Goal: Task Accomplishment & Management: Manage account settings

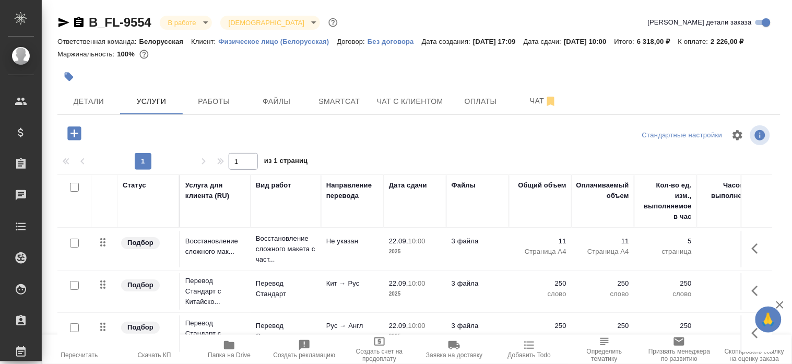
click at [228, 347] on icon "button" at bounding box center [229, 345] width 10 height 8
click at [478, 299] on td "3 файла" at bounding box center [478, 291] width 63 height 37
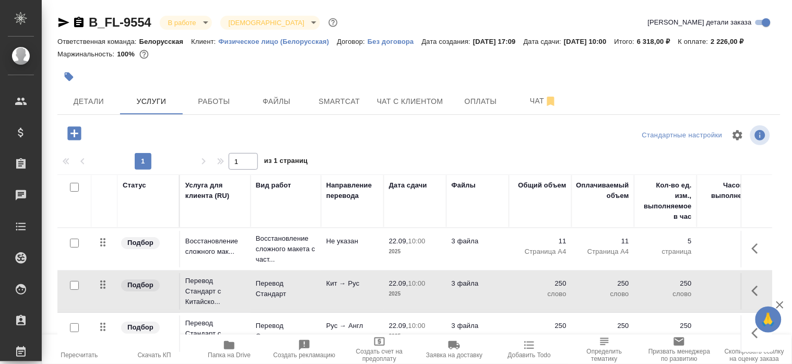
click at [478, 299] on td "3 файла" at bounding box center [478, 291] width 63 height 37
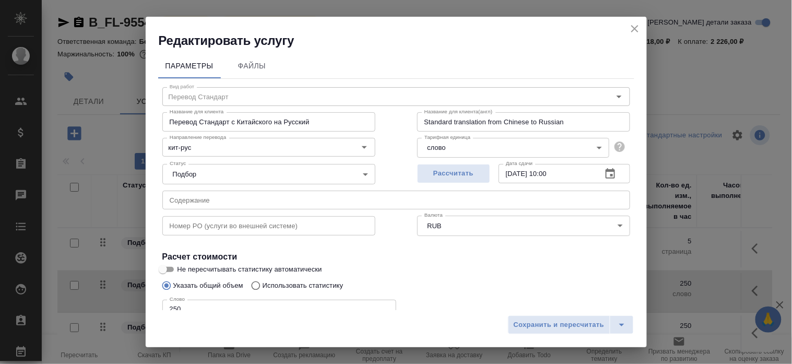
click at [478, 299] on div "Слово 250 Слово" at bounding box center [396, 308] width 468 height 25
click at [327, 300] on input "250" at bounding box center [279, 309] width 234 height 19
type input "2"
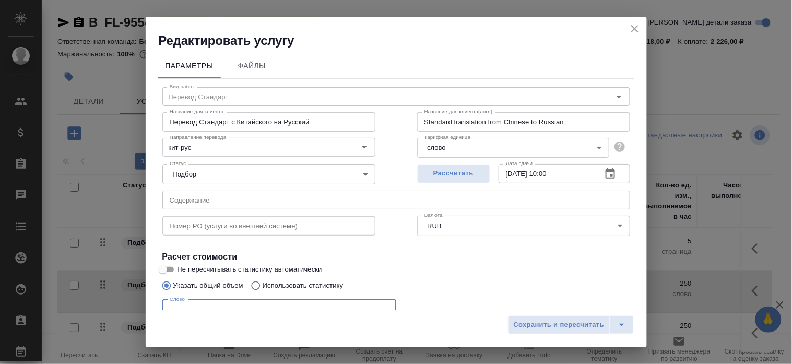
scroll to position [2, 0]
type input "300"
click at [580, 324] on span "Сохранить и пересчитать" at bounding box center [559, 325] width 91 height 12
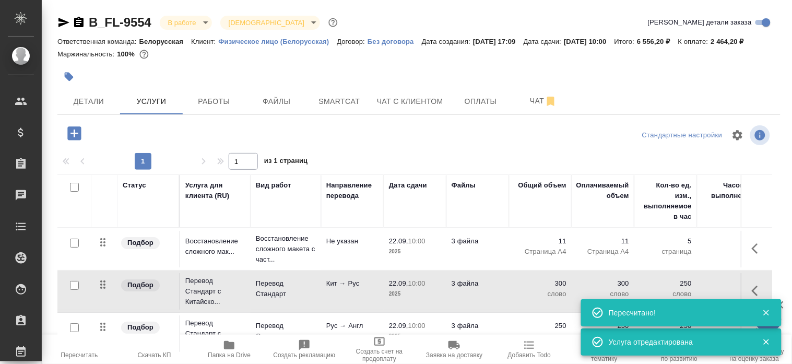
click at [559, 321] on p "250" at bounding box center [540, 326] width 52 height 10
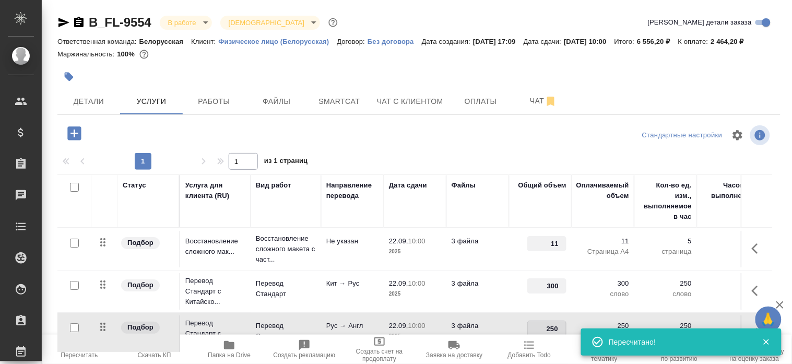
click at [556, 324] on input "250" at bounding box center [547, 328] width 38 height 15
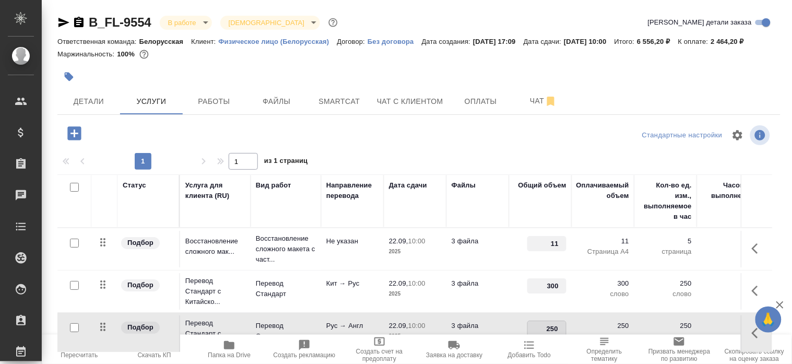
click at [556, 329] on input "250" at bounding box center [547, 328] width 38 height 15
type input "300"
click at [442, 134] on div at bounding box center [419, 135] width 241 height 25
click at [178, 131] on span "Сохранить и пересчитать" at bounding box center [148, 132] width 91 height 12
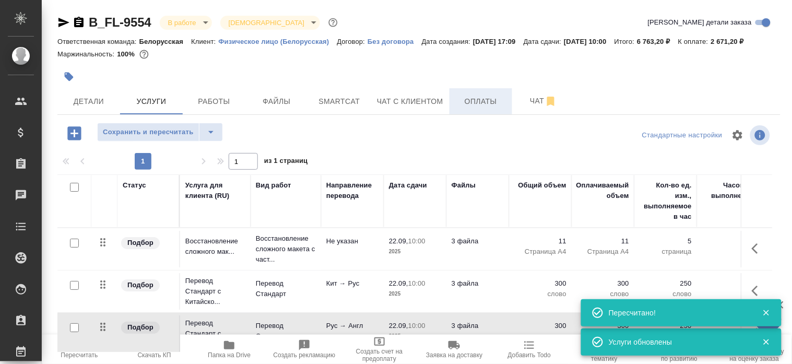
click at [474, 105] on span "Оплаты" at bounding box center [481, 101] width 50 height 13
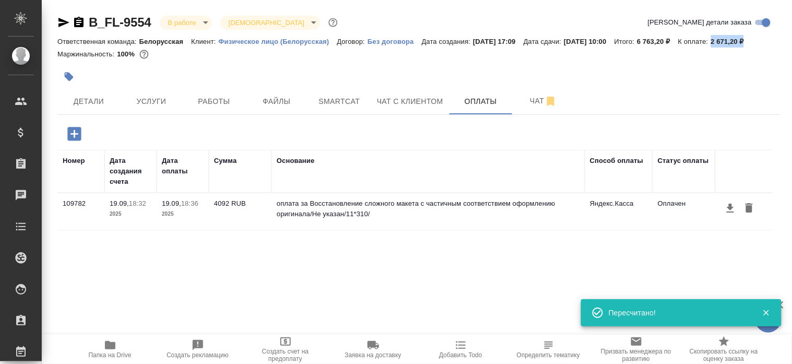
drag, startPoint x: 777, startPoint y: 41, endPoint x: 739, endPoint y: 42, distance: 38.1
click at [739, 42] on p "2 671,20 ₽" at bounding box center [731, 42] width 41 height 8
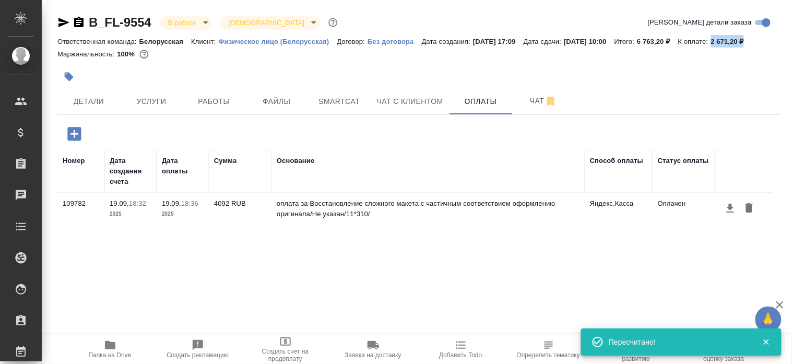
copy p "2 671,20 ₽"
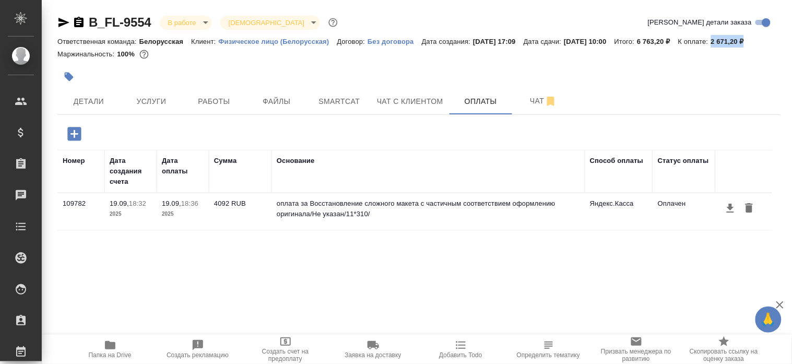
click at [65, 132] on icon "button" at bounding box center [74, 134] width 18 height 18
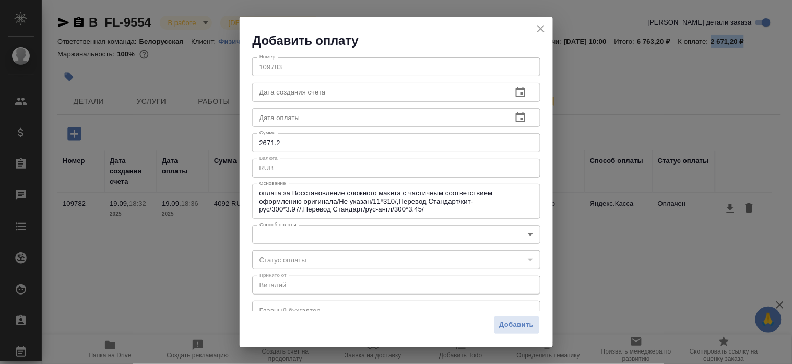
click at [385, 238] on body "🙏 .cls-1 fill:#fff; AWATERA [PERSON_NAME] Спецификации Заказы 0 Чаты Todo Проек…" at bounding box center [396, 182] width 792 height 364
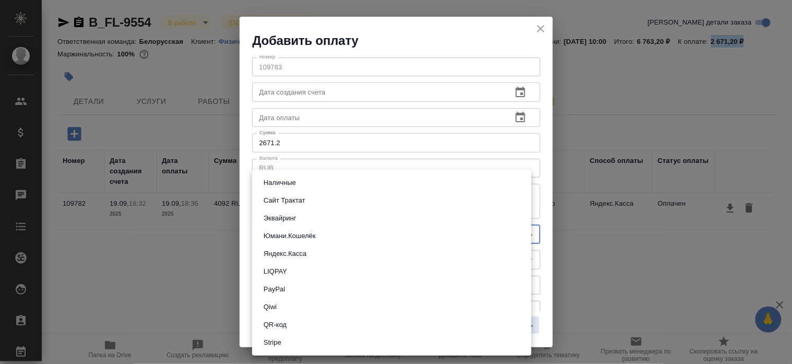
click at [383, 251] on li "Яндекс.Касса" at bounding box center [391, 254] width 279 height 18
type input "yandex-kassa"
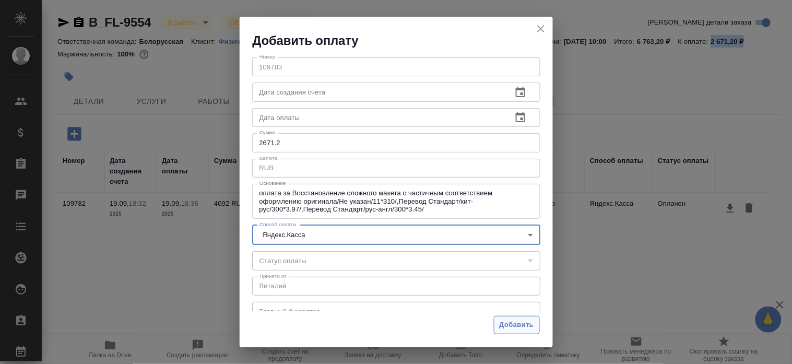
click at [499, 326] on button "Добавить" at bounding box center [517, 325] width 46 height 18
click at [499, 326] on div "Добавить" at bounding box center [396, 329] width 313 height 37
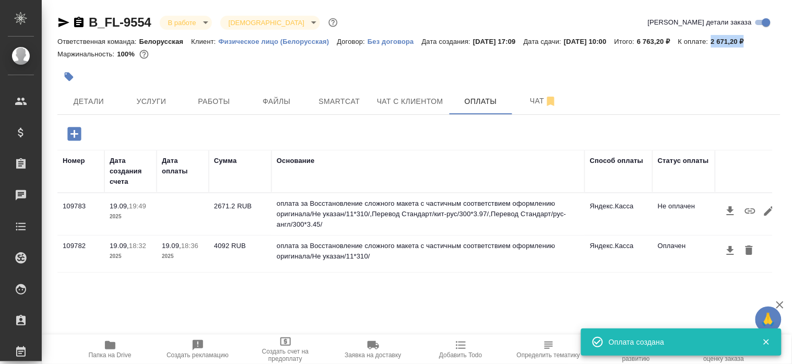
click at [745, 210] on icon "button" at bounding box center [750, 211] width 13 height 13
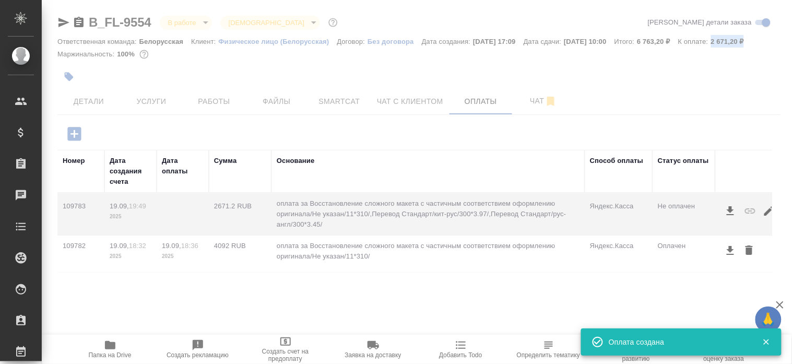
click at [745, 210] on div at bounding box center [417, 260] width 751 height 207
click at [745, 210] on icon "button" at bounding box center [750, 211] width 13 height 13
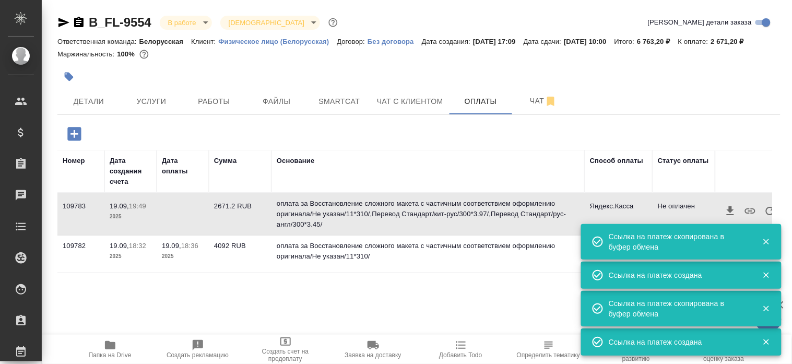
click at [766, 211] on icon "button" at bounding box center [770, 211] width 8 height 8
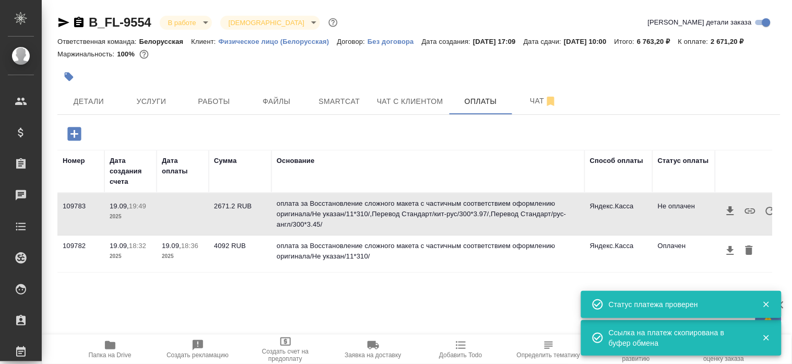
click at [618, 53] on div "Маржинальность: 100%" at bounding box center [418, 55] width 723 height 14
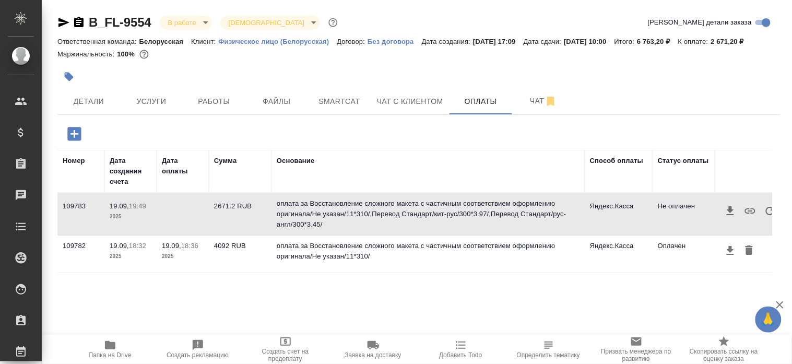
click at [771, 215] on icon "button" at bounding box center [770, 211] width 13 height 13
click at [771, 214] on icon "button" at bounding box center [770, 211] width 8 height 8
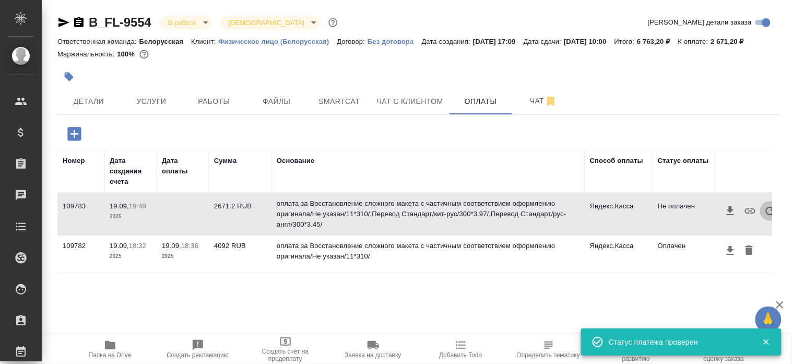
click at [771, 214] on icon "button" at bounding box center [770, 211] width 8 height 8
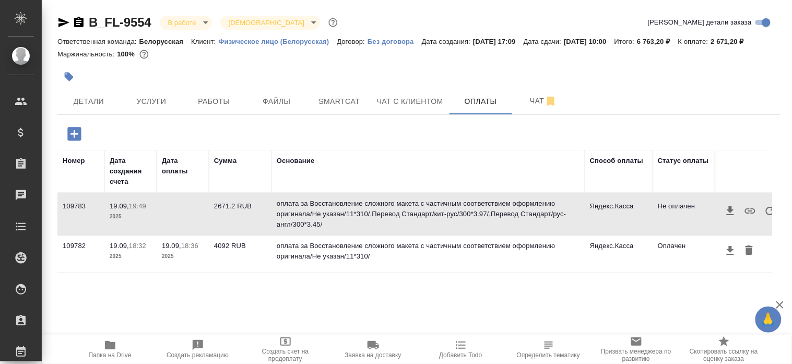
click at [766, 211] on icon "button" at bounding box center [770, 211] width 8 height 8
click at [765, 207] on icon "button" at bounding box center [770, 211] width 13 height 13
click at [764, 207] on icon "button" at bounding box center [770, 211] width 13 height 13
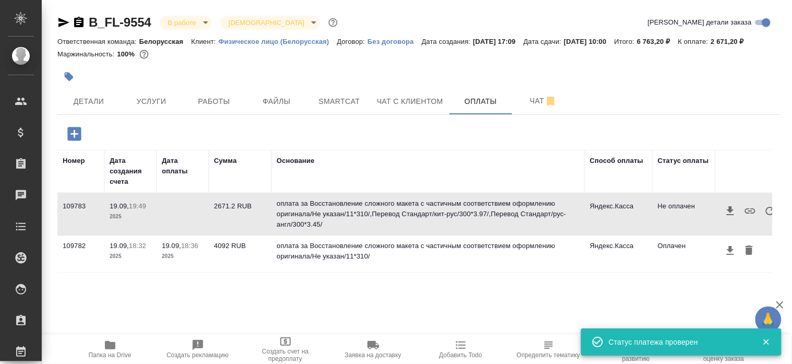
click at [770, 209] on icon "button" at bounding box center [770, 211] width 13 height 13
click at [763, 212] on button "button" at bounding box center [770, 211] width 20 height 20
click at [766, 212] on icon "button" at bounding box center [770, 211] width 13 height 13
click at [772, 214] on icon "button" at bounding box center [770, 211] width 8 height 8
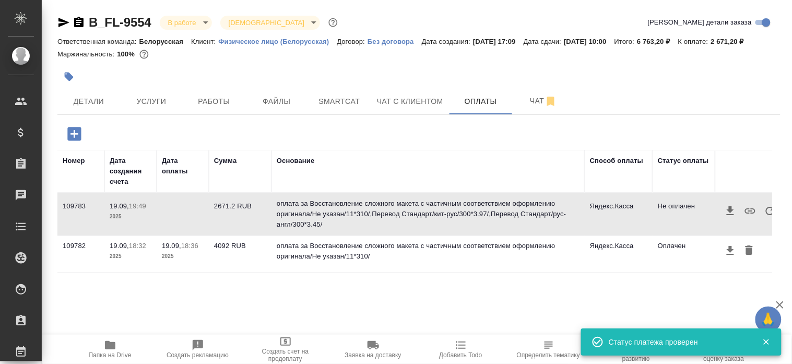
click at [772, 214] on icon "button" at bounding box center [770, 211] width 8 height 8
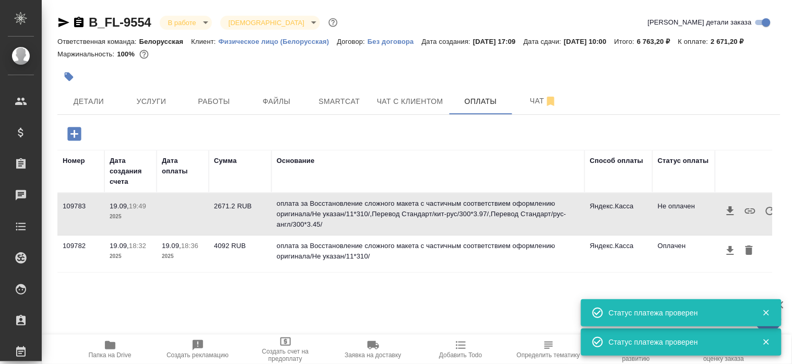
click at [772, 210] on icon "button" at bounding box center [770, 211] width 13 height 13
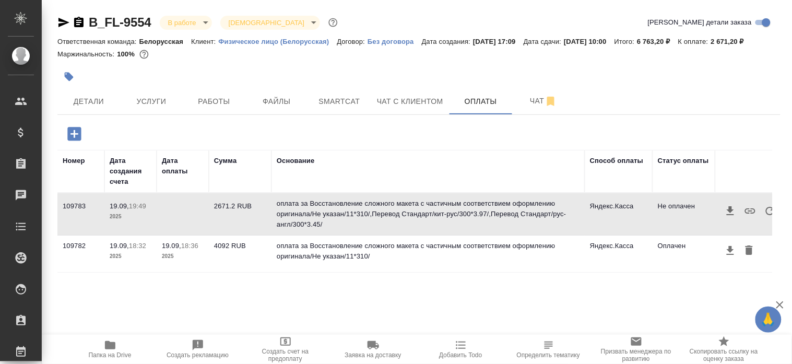
click at [771, 210] on icon "button" at bounding box center [770, 211] width 13 height 13
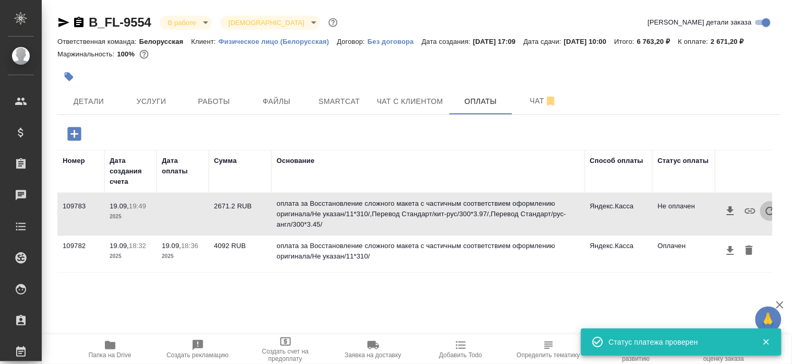
click at [771, 208] on icon "button" at bounding box center [770, 211] width 13 height 13
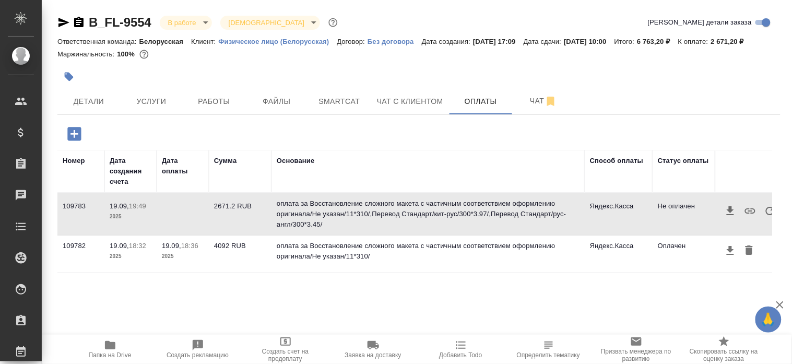
click at [771, 208] on icon "button" at bounding box center [770, 211] width 13 height 13
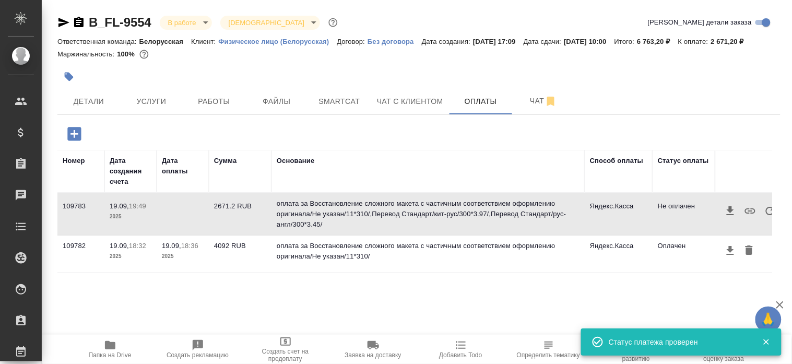
click at [766, 210] on icon "button" at bounding box center [770, 211] width 13 height 13
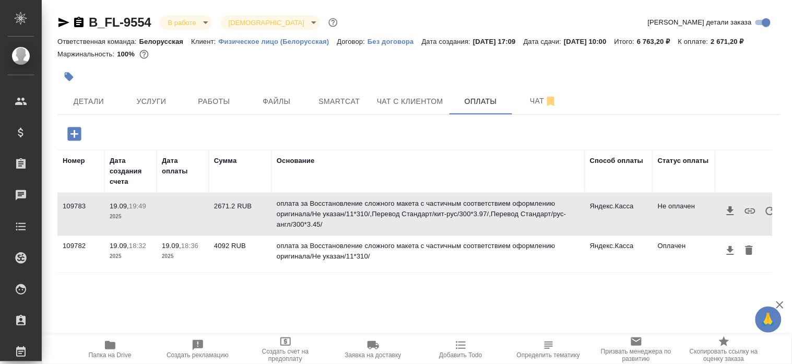
click at [766, 210] on icon "button" at bounding box center [770, 211] width 13 height 13
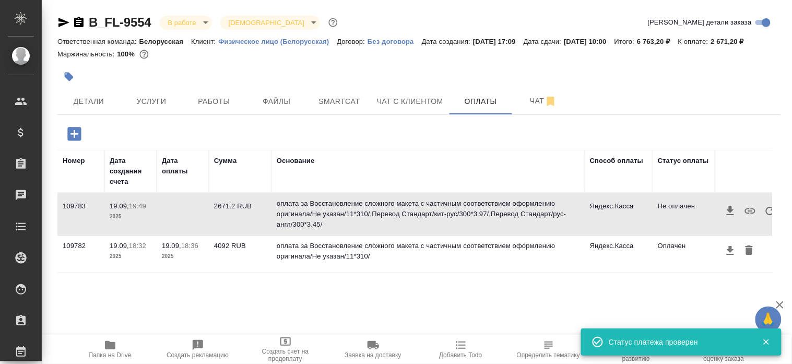
click at [762, 209] on button "button" at bounding box center [770, 211] width 20 height 20
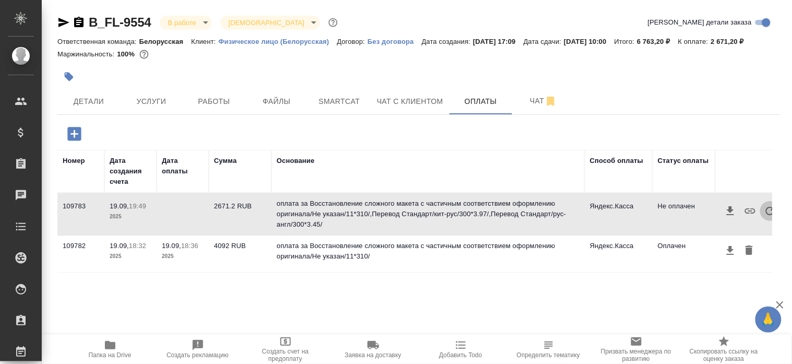
click at [763, 209] on button "button" at bounding box center [770, 211] width 20 height 20
click at [761, 210] on button "button" at bounding box center [770, 211] width 20 height 20
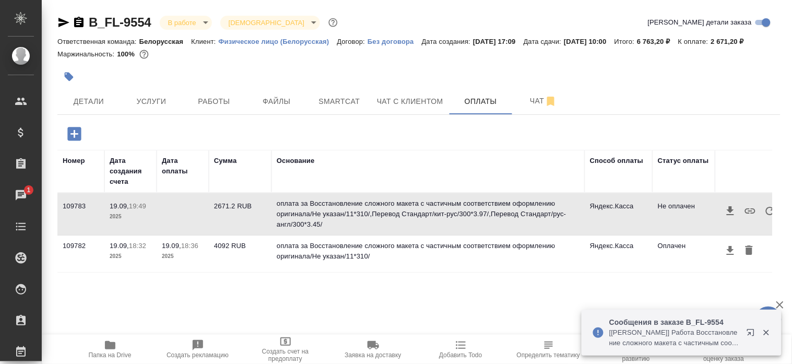
click at [761, 210] on button "button" at bounding box center [770, 211] width 20 height 20
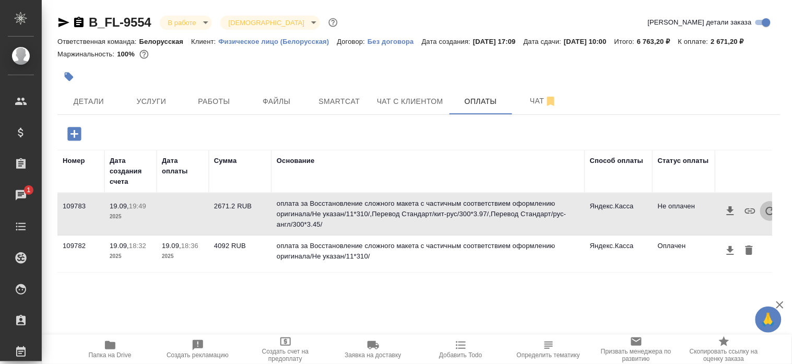
click at [760, 210] on button "button" at bounding box center [770, 211] width 20 height 20
click at [767, 210] on icon "button" at bounding box center [770, 211] width 8 height 8
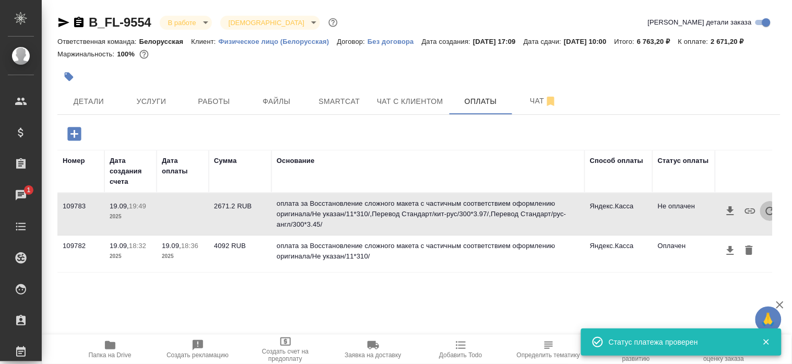
click at [767, 210] on icon "button" at bounding box center [770, 211] width 8 height 8
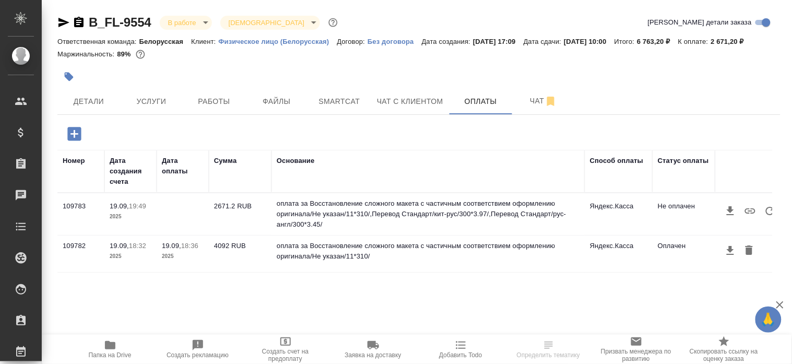
click at [769, 212] on icon "button" at bounding box center [770, 211] width 13 height 13
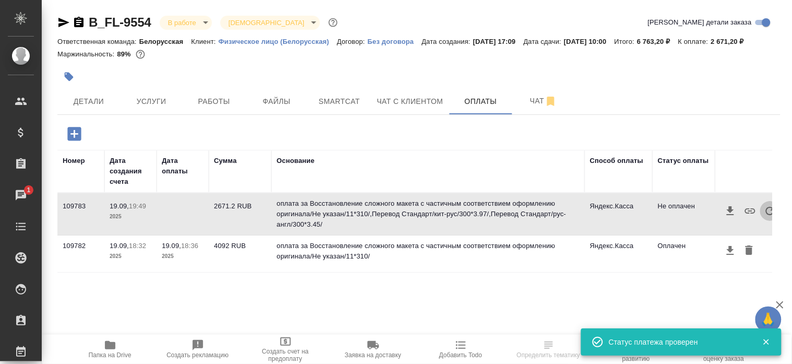
click at [769, 212] on icon "button" at bounding box center [770, 211] width 13 height 13
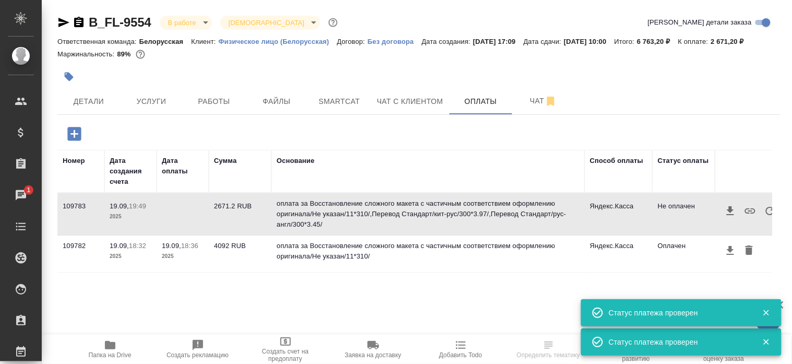
click at [77, 24] on icon "button" at bounding box center [78, 22] width 9 height 10
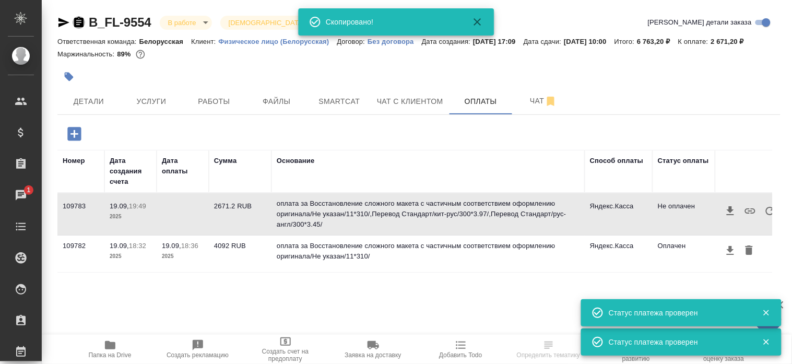
click at [77, 24] on icon "button" at bounding box center [78, 22] width 9 height 10
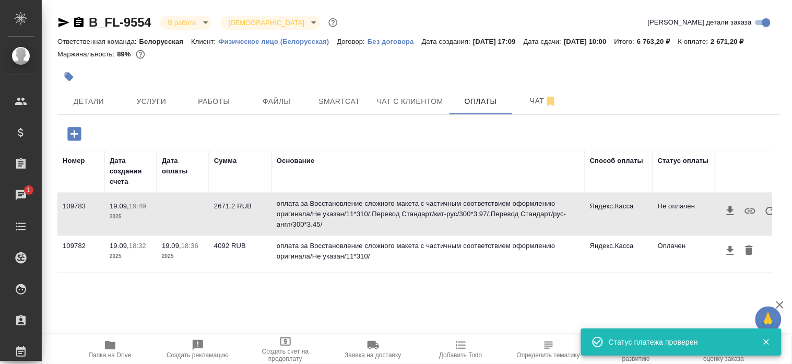
click at [74, 23] on icon "button" at bounding box center [79, 22] width 13 height 13
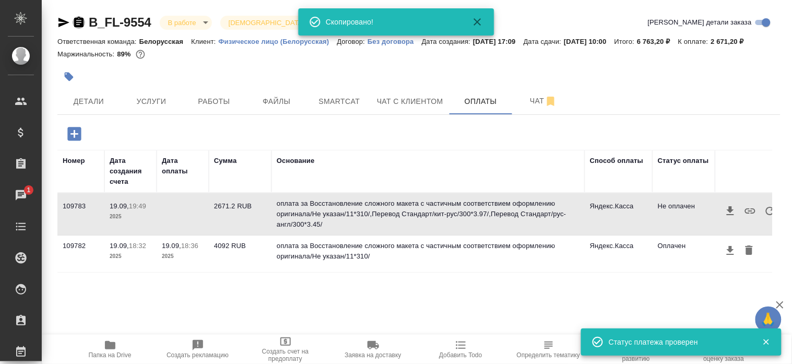
click at [74, 23] on icon "button" at bounding box center [79, 22] width 13 height 13
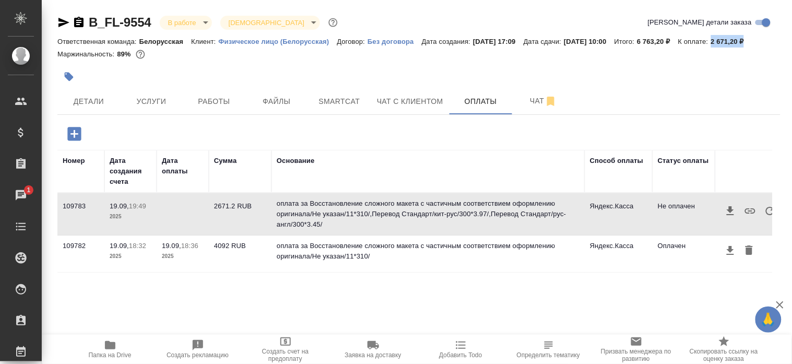
drag, startPoint x: 771, startPoint y: 39, endPoint x: 738, endPoint y: 39, distance: 32.9
click at [738, 39] on p "2 671,20 ₽" at bounding box center [731, 42] width 41 height 8
copy p "2 671,20 ₽"
click at [766, 210] on icon "button" at bounding box center [770, 211] width 13 height 13
click at [764, 211] on icon "button" at bounding box center [770, 211] width 13 height 13
